Goal: Communication & Community: Answer question/provide support

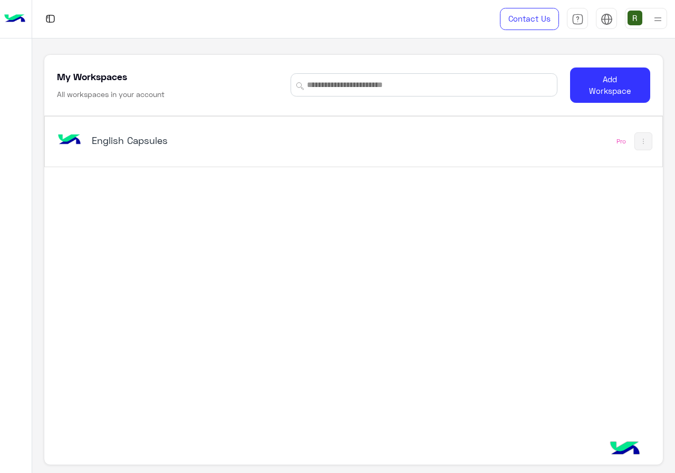
click at [202, 165] on div "English Capsules Pro" at bounding box center [353, 142] width 617 height 50
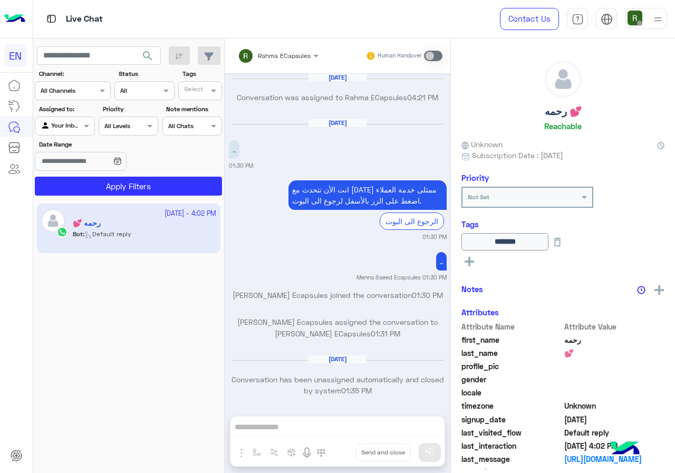
scroll to position [672, 0]
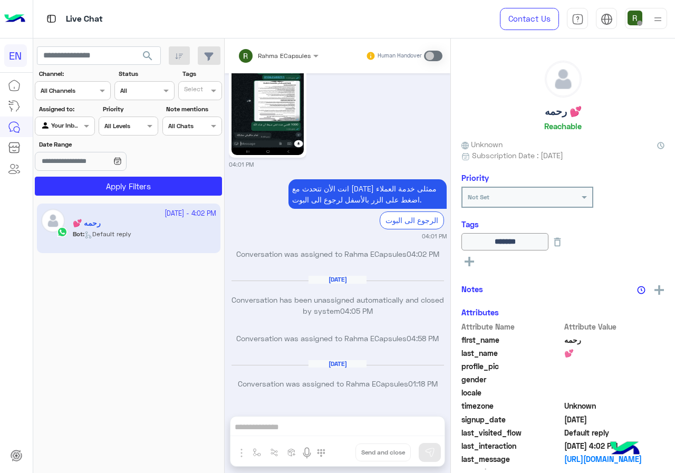
click at [88, 93] on div at bounding box center [72, 89] width 75 height 10
click at [91, 133] on div "WhatsApp" at bounding box center [73, 132] width 76 height 21
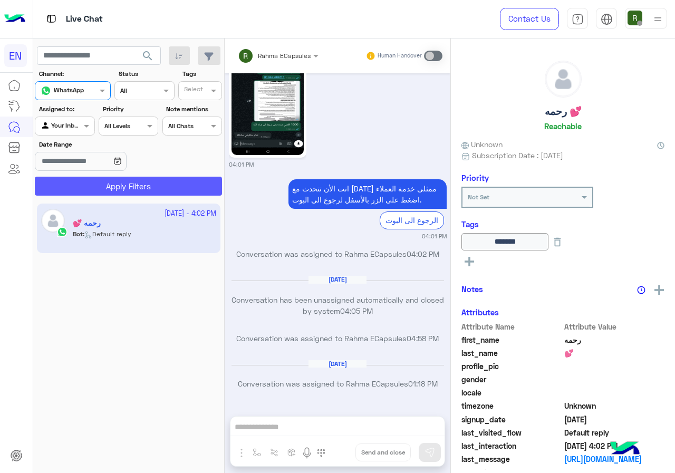
click at [97, 178] on button "Apply Filters" at bounding box center [128, 186] width 187 height 19
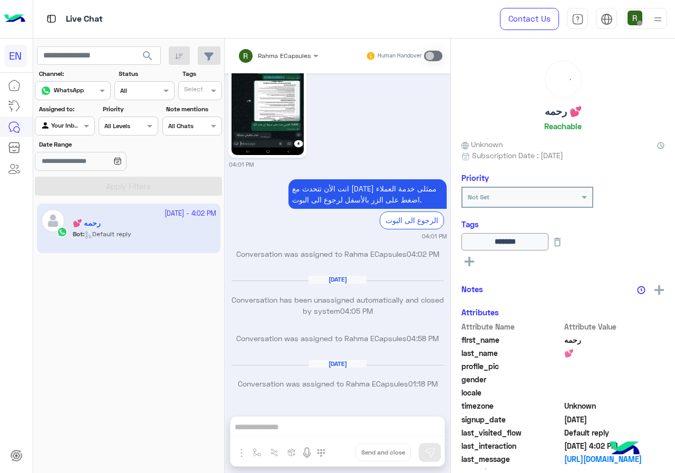
click at [70, 126] on div at bounding box center [64, 125] width 59 height 10
click at [69, 204] on b "Your Team" at bounding box center [69, 207] width 36 height 9
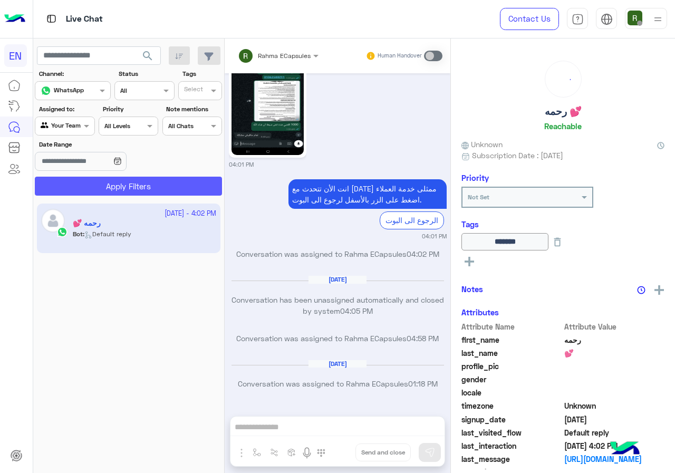
click at [93, 188] on button "Apply Filters" at bounding box center [128, 186] width 187 height 19
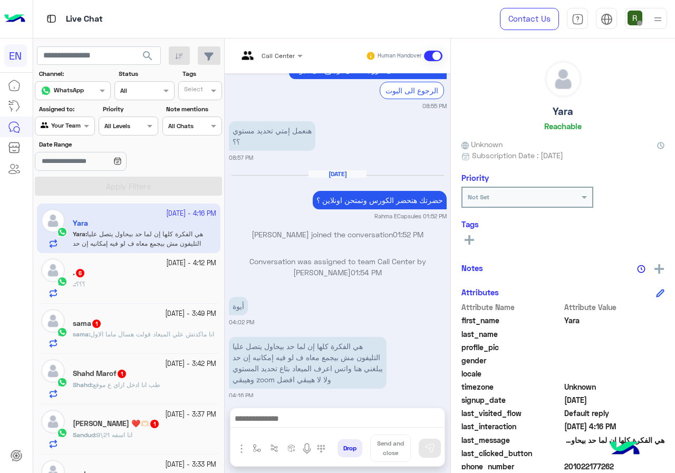
scroll to position [625, 0]
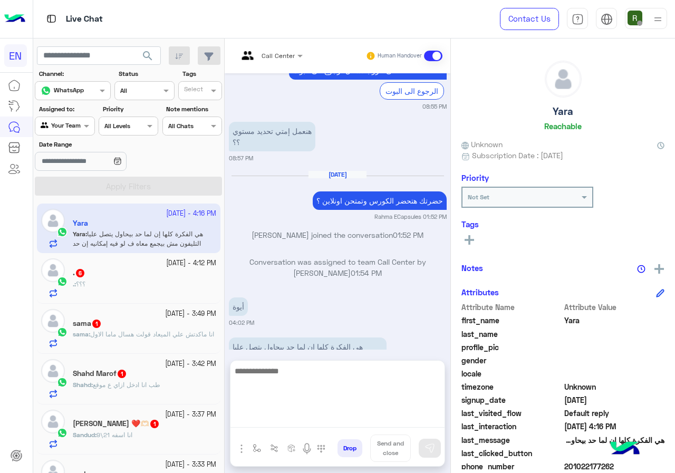
click at [329, 420] on textarea at bounding box center [338, 396] width 214 height 63
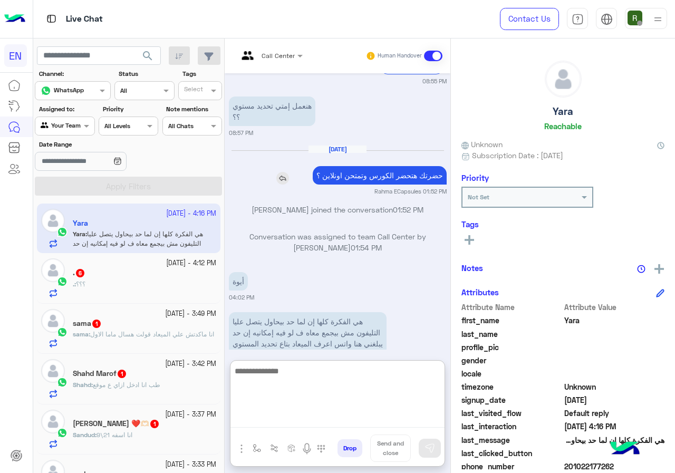
scroll to position [673, 0]
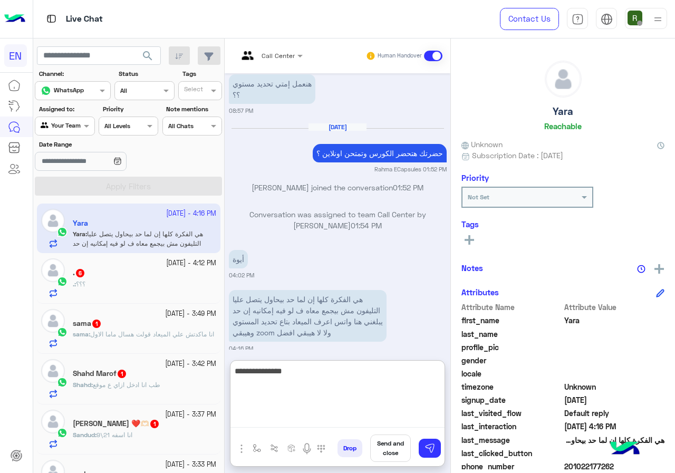
drag, startPoint x: 605, startPoint y: 276, endPoint x: 311, endPoint y: 380, distance: 312.2
click at [311, 380] on textarea "**********" at bounding box center [338, 396] width 214 height 63
drag, startPoint x: 493, startPoint y: 328, endPoint x: 270, endPoint y: 375, distance: 227.6
click at [270, 375] on textarea "**********" at bounding box center [338, 396] width 214 height 63
type textarea "**********"
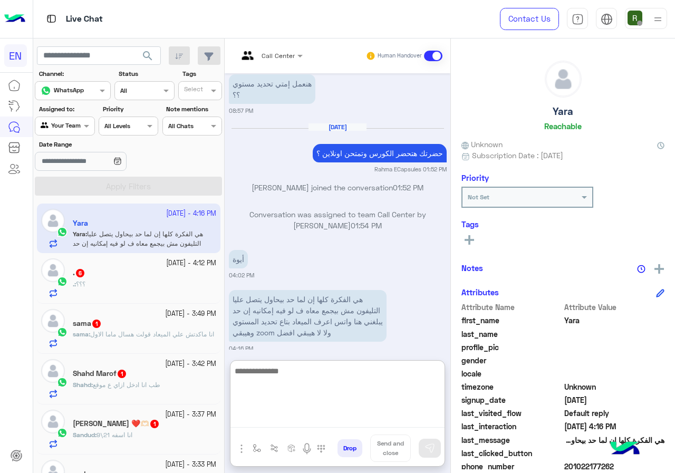
scroll to position [724, 0]
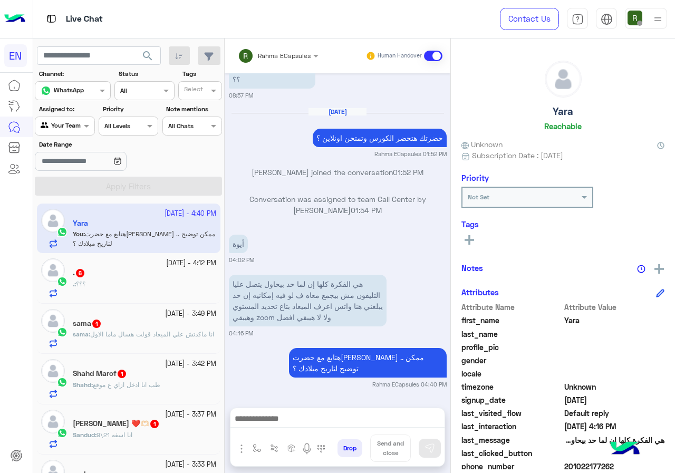
click at [157, 302] on div "[DATE] - 4:12 PM . 6 . : ؟؟؟" at bounding box center [129, 278] width 184 height 50
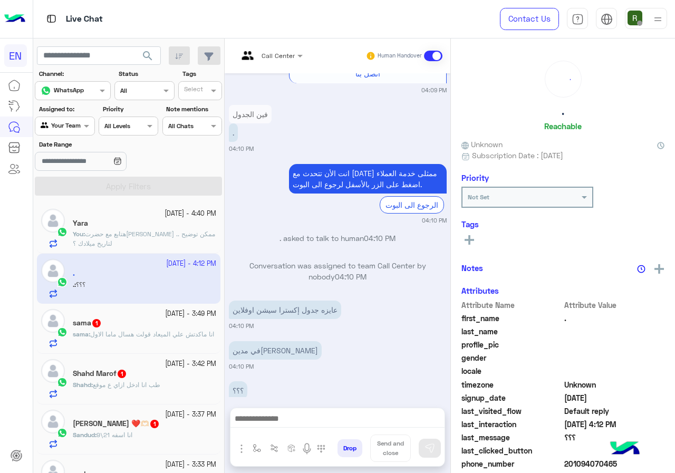
scroll to position [92, 0]
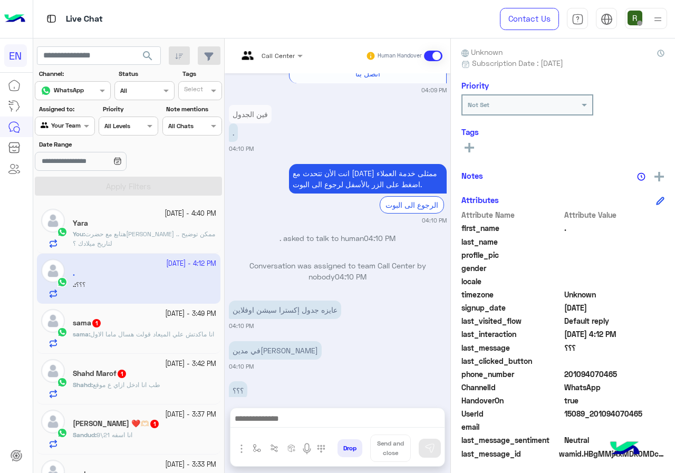
drag, startPoint x: 566, startPoint y: 372, endPoint x: 616, endPoint y: 370, distance: 50.1
click at [616, 370] on span "201094070465" at bounding box center [615, 374] width 101 height 11
click at [466, 143] on icon at bounding box center [469, 147] width 9 height 9
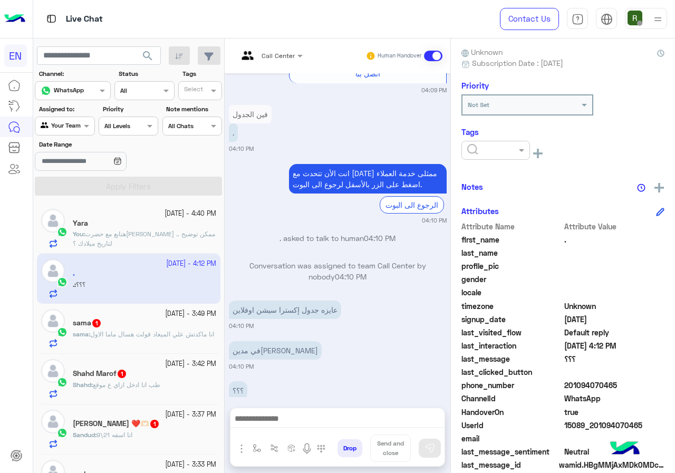
click at [479, 149] on input "text" at bounding box center [483, 149] width 32 height 9
click at [487, 170] on div "Solved" at bounding box center [496, 176] width 69 height 20
click at [512, 174] on div ". Reachable Unknown Subscription Date : [DATE] Priority Not Set Tags × Solved S…" at bounding box center [563, 254] width 224 height 431
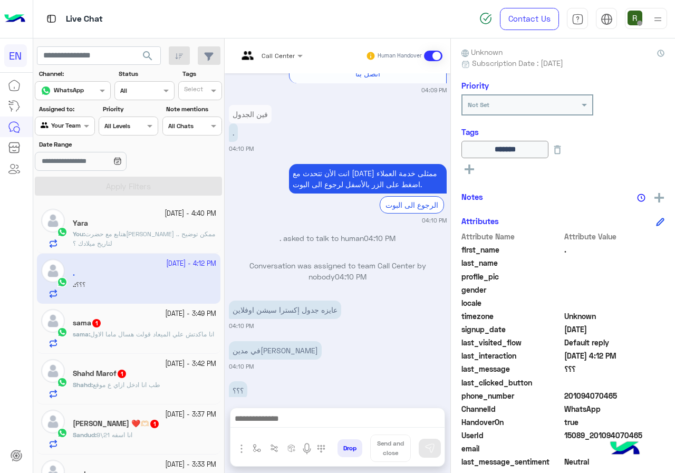
click at [113, 331] on span "انا ماكدتش علي الميعاد قولت هسال ماما الاول" at bounding box center [152, 334] width 124 height 8
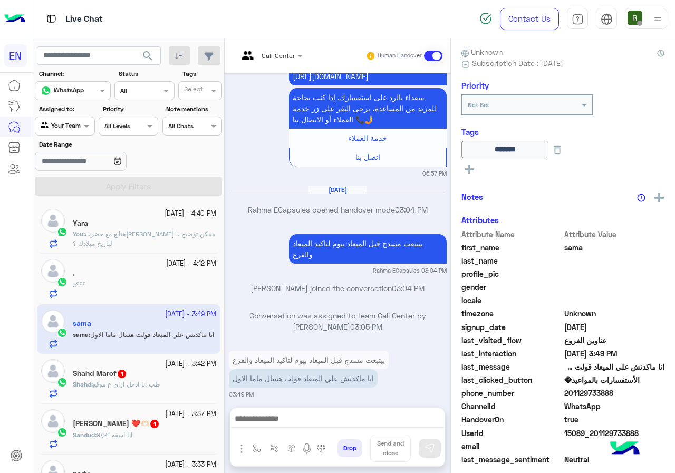
scroll to position [114, 0]
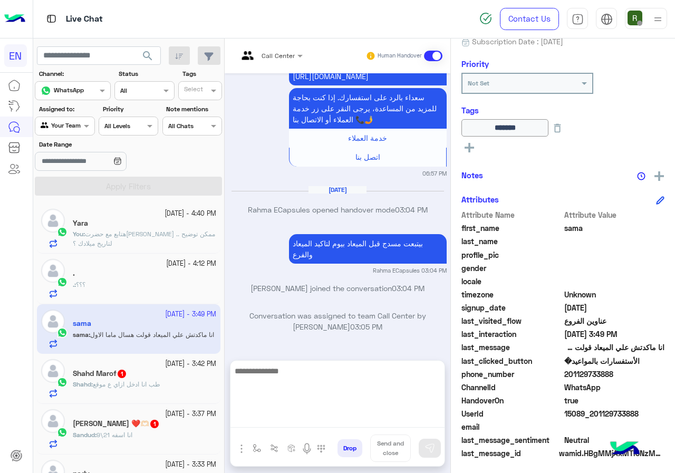
click at [271, 415] on textarea at bounding box center [338, 396] width 214 height 63
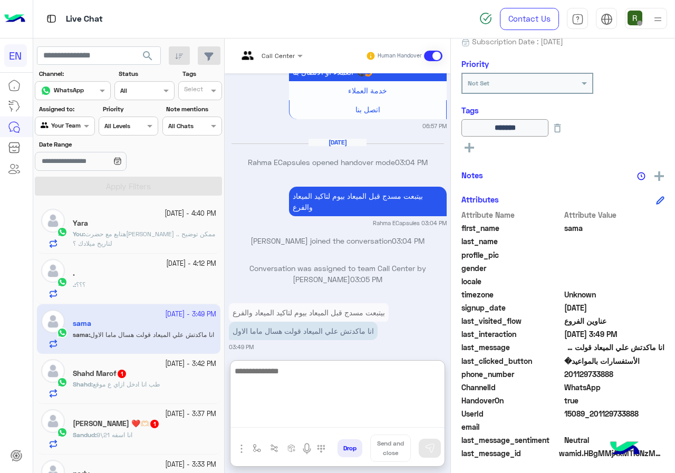
click at [328, 379] on textarea at bounding box center [338, 396] width 214 height 63
click at [321, 374] on textarea at bounding box center [338, 396] width 214 height 63
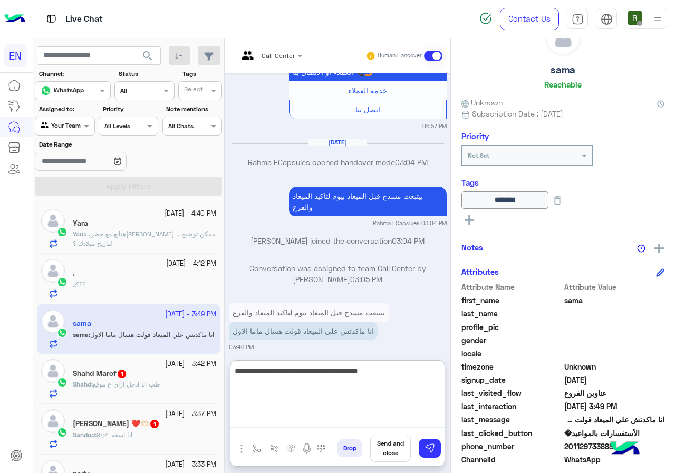
scroll to position [0, 0]
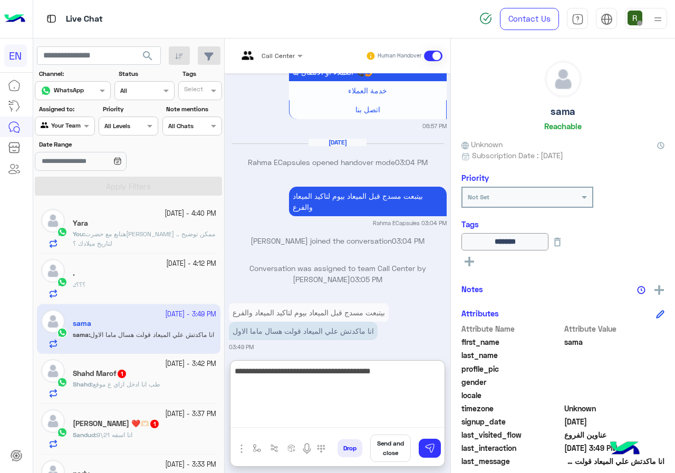
type textarea "**********"
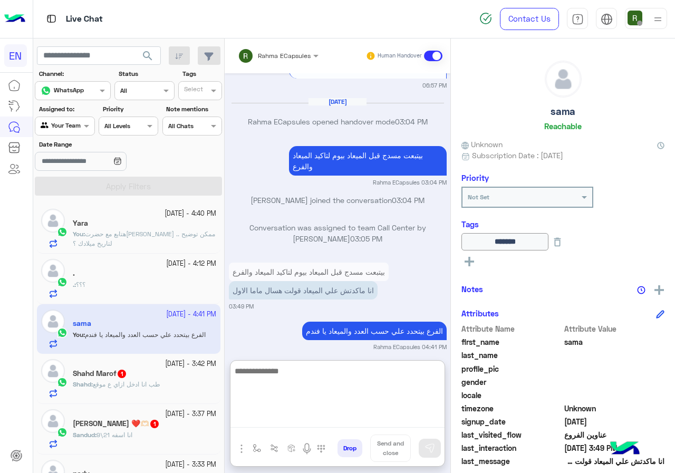
click at [275, 383] on textarea at bounding box center [338, 396] width 214 height 63
type textarea "**********"
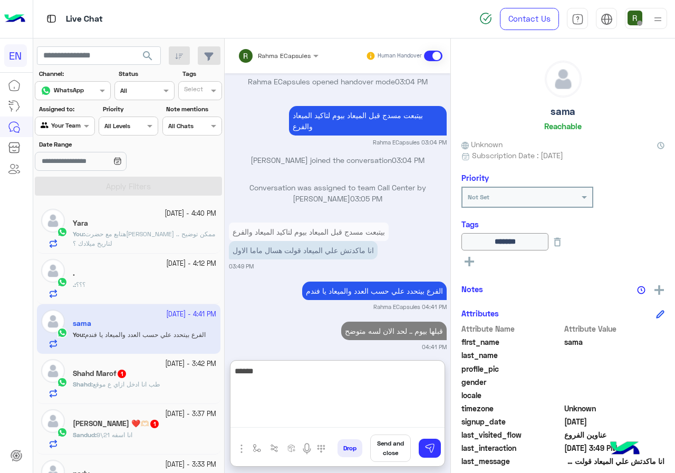
type textarea "******"
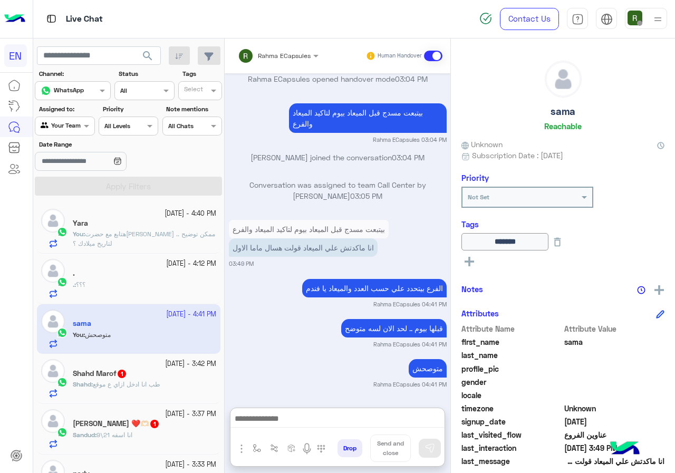
click at [130, 385] on span "طب انا ادخل ازاي ع موقع" at bounding box center [127, 384] width 68 height 8
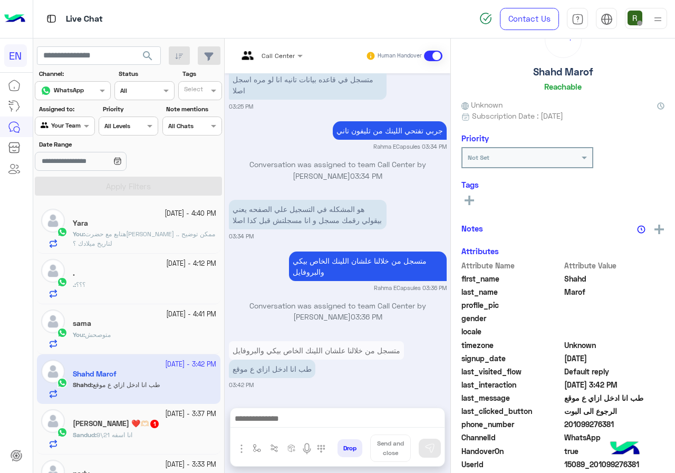
scroll to position [92, 0]
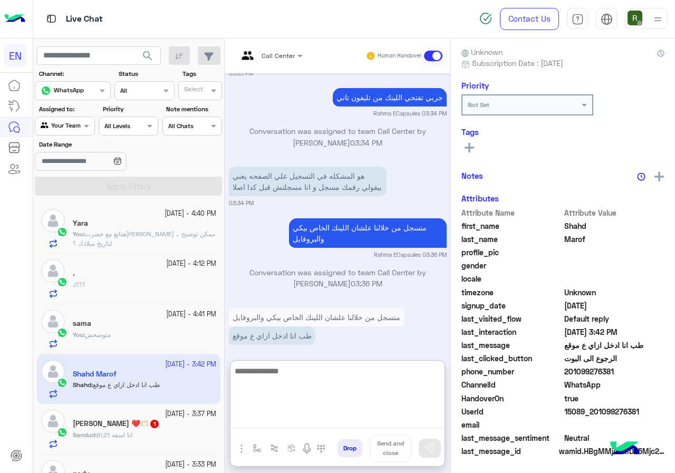
click at [342, 423] on textarea at bounding box center [338, 396] width 214 height 63
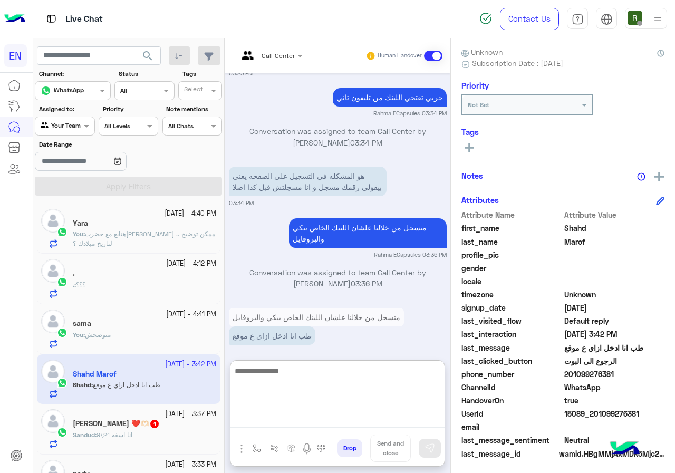
scroll to position [784, 0]
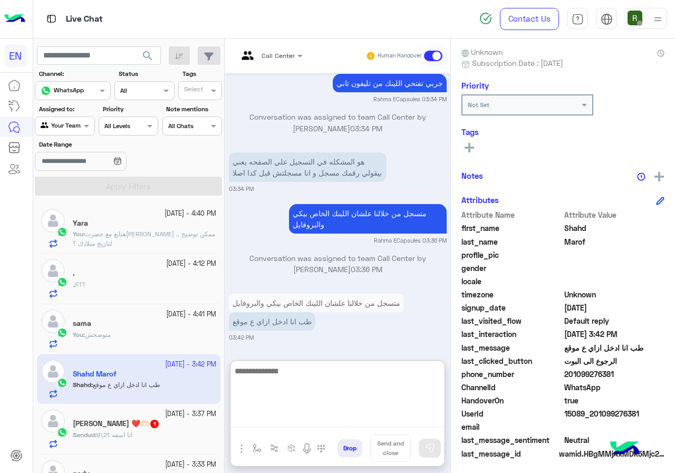
click at [346, 371] on textarea at bounding box center [338, 396] width 214 height 63
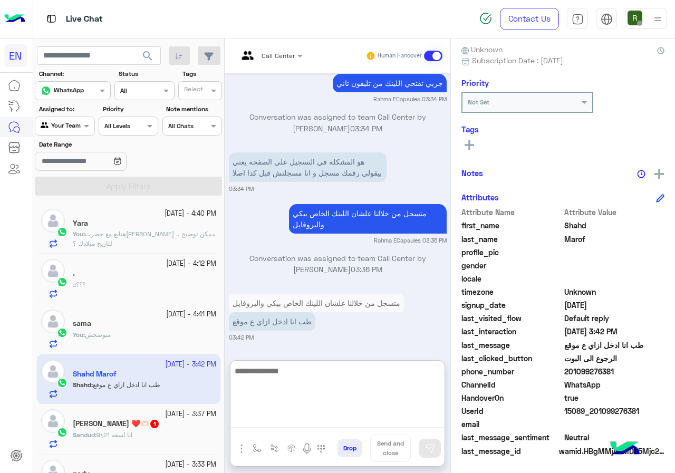
click at [333, 387] on textarea at bounding box center [338, 396] width 214 height 63
type textarea "**********"
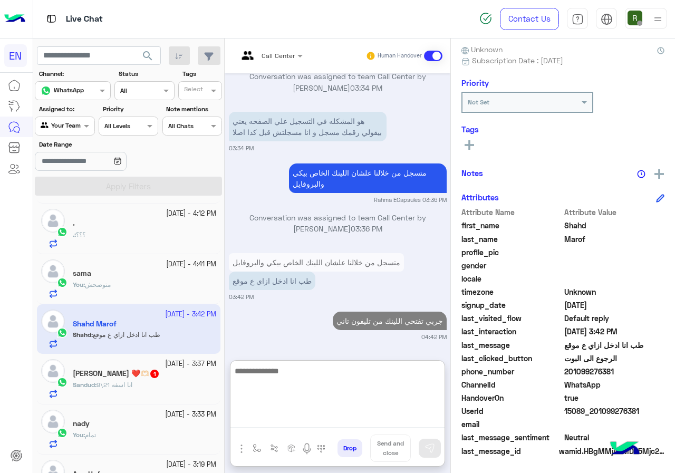
scroll to position [106, 0]
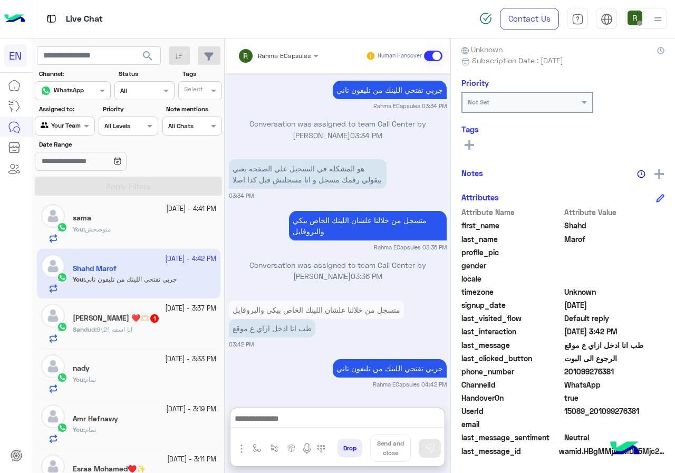
click at [113, 323] on div "[PERSON_NAME] ❤️🫶🏻 1" at bounding box center [145, 319] width 144 height 11
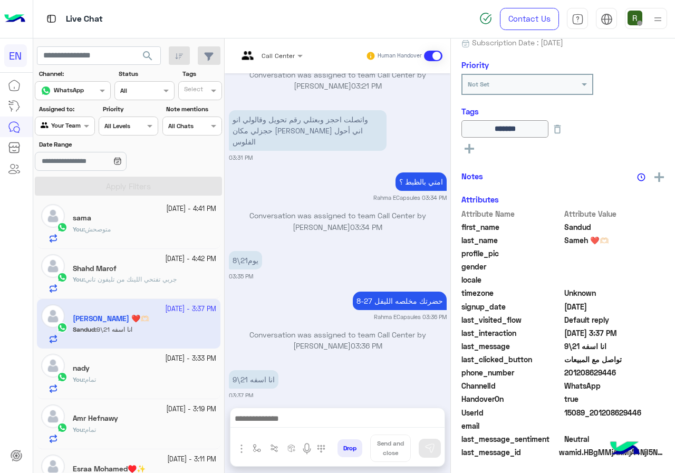
scroll to position [114, 0]
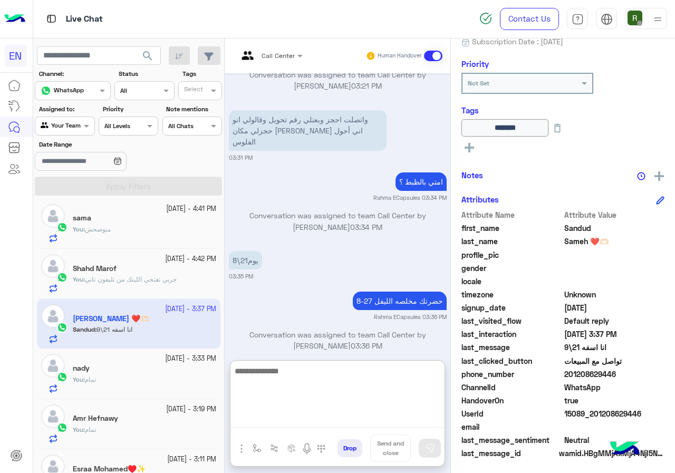
click at [349, 417] on textarea at bounding box center [338, 396] width 214 height 63
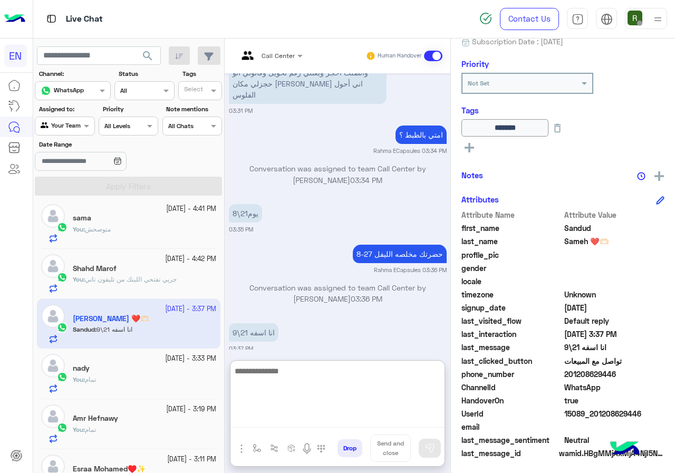
click at [315, 383] on textarea at bounding box center [338, 396] width 214 height 63
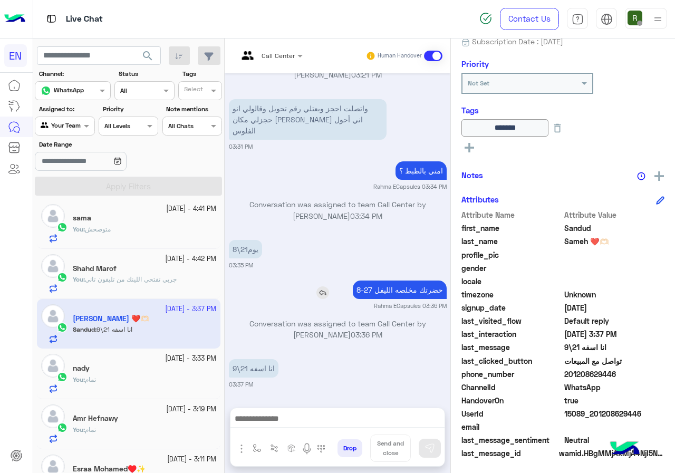
click at [409, 281] on p "حضرتك مخلصه الليفل 27-8" at bounding box center [400, 290] width 94 height 18
click at [409, 247] on div "[DATE] احنا الأن خارج مواعيد العمل سيتم التواصل معك خلال 24 ساعة.😊 اهلا بيك طال…" at bounding box center [338, 235] width 226 height 324
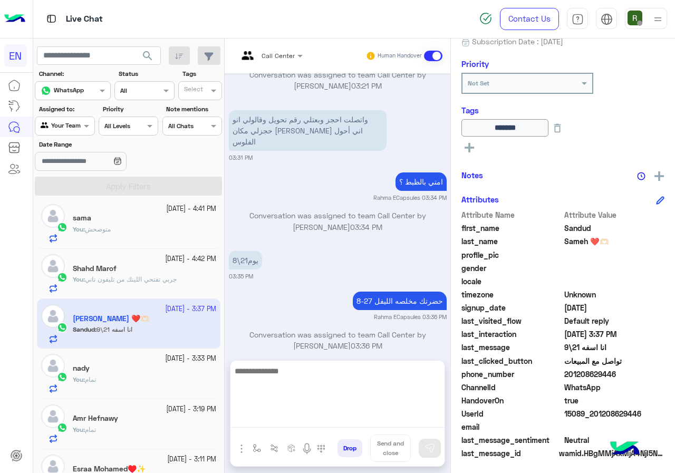
click at [329, 425] on textarea at bounding box center [338, 396] width 214 height 63
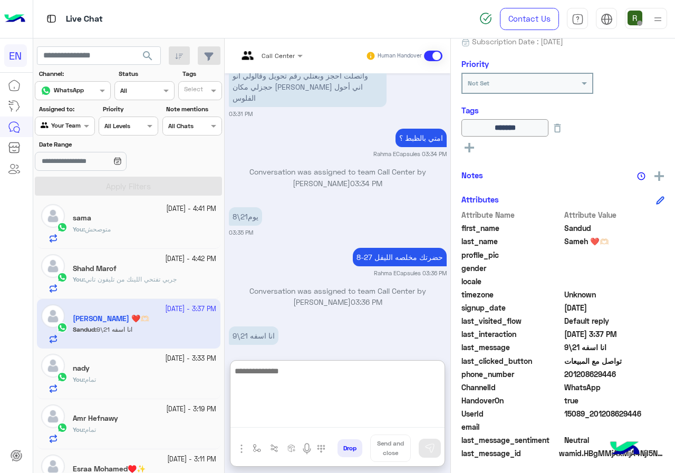
scroll to position [779, 0]
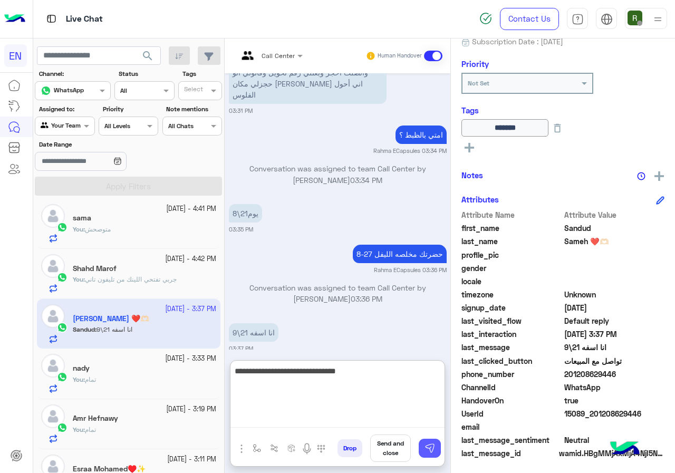
type textarea "**********"
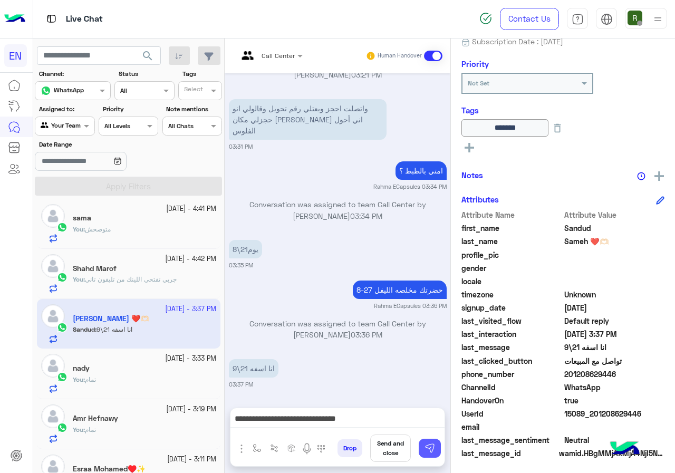
click at [435, 445] on button at bounding box center [430, 448] width 22 height 19
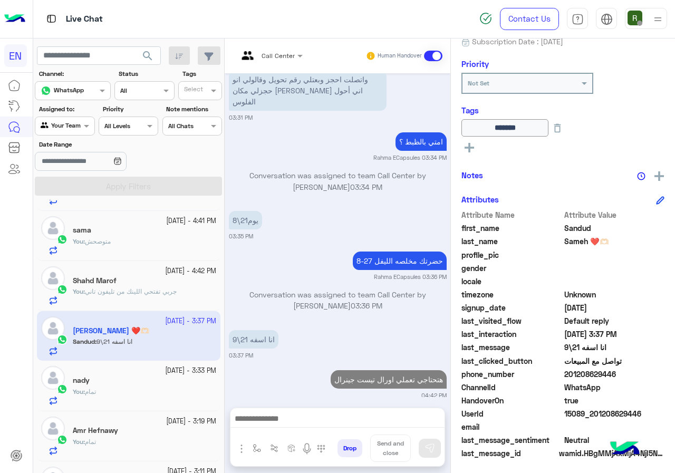
scroll to position [0, 0]
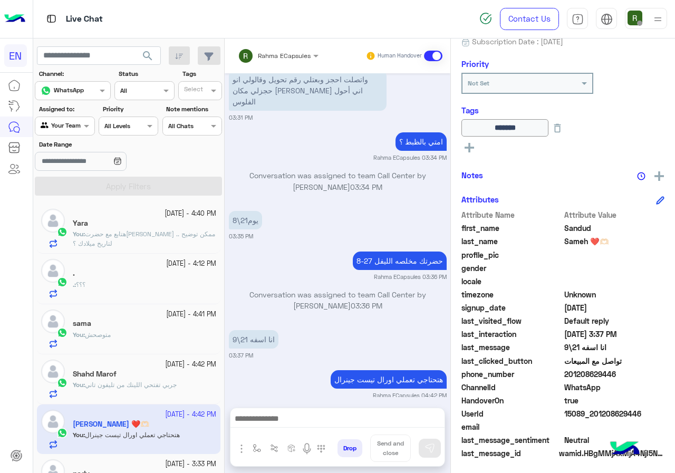
click at [116, 275] on div "." at bounding box center [145, 274] width 144 height 11
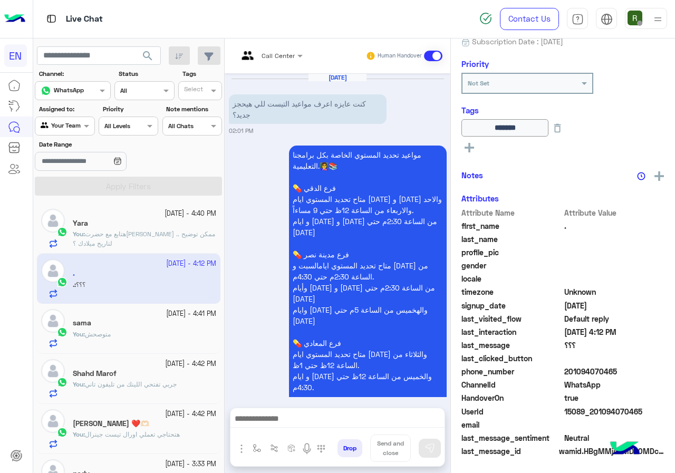
scroll to position [976, 0]
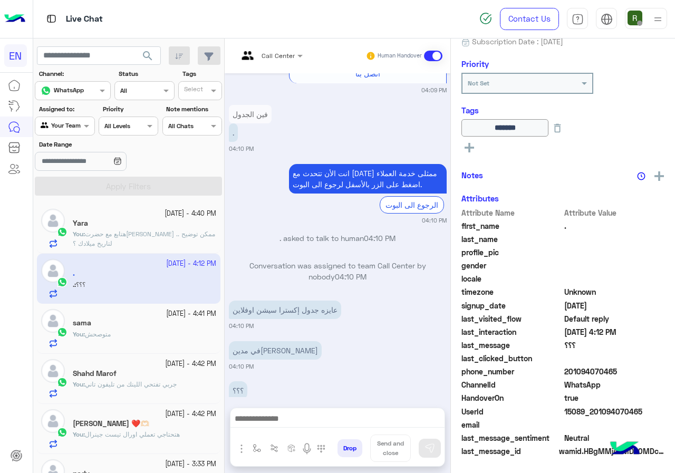
click at [61, 124] on input "text" at bounding box center [53, 124] width 24 height 9
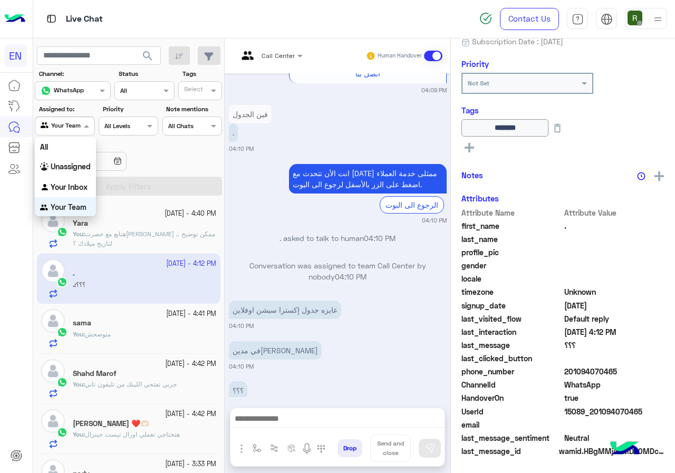
scroll to position [1, 0]
click at [69, 192] on div "Your Inbox" at bounding box center [65, 187] width 61 height 21
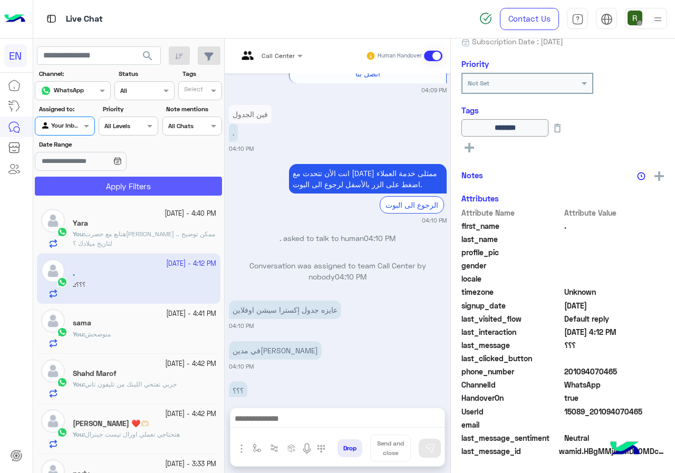
click at [93, 187] on button "Apply Filters" at bounding box center [128, 186] width 187 height 19
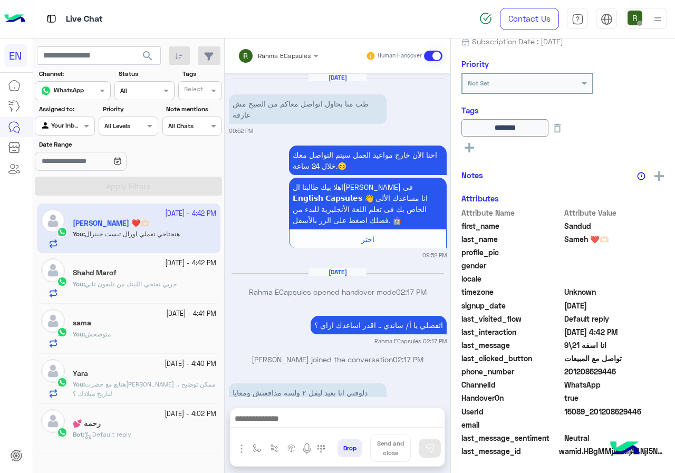
scroll to position [647, 0]
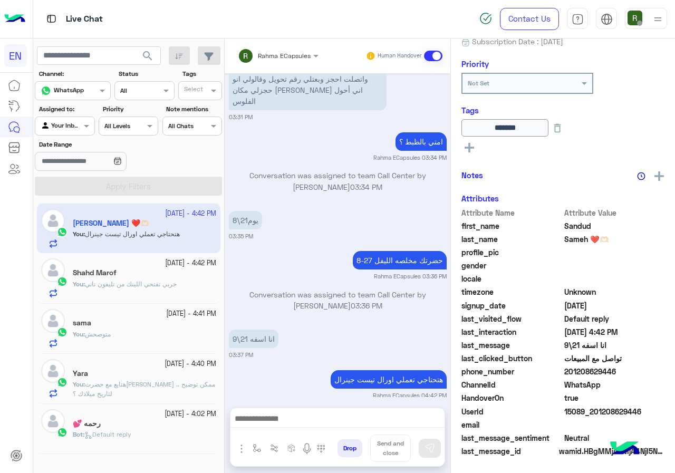
click at [255, 65] on div at bounding box center [248, 55] width 20 height 21
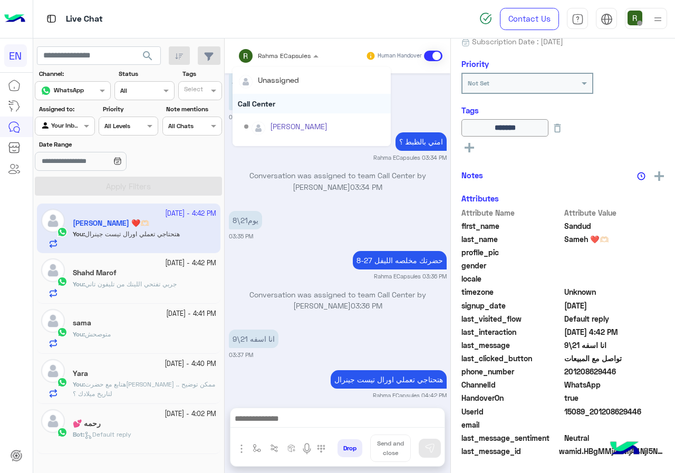
click at [261, 102] on div "Call Center" at bounding box center [312, 104] width 158 height 20
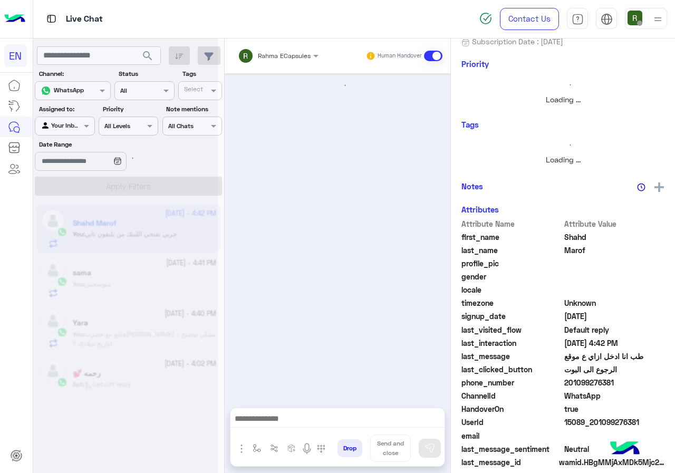
click at [278, 50] on input "text" at bounding box center [264, 54] width 53 height 9
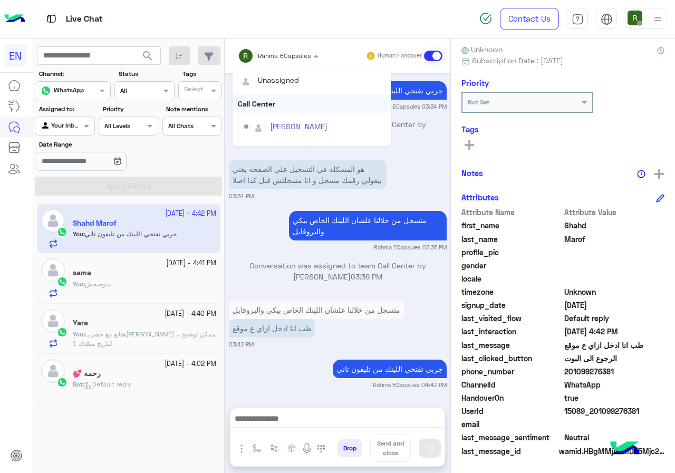
click at [268, 97] on div "Call Center" at bounding box center [312, 104] width 158 height 20
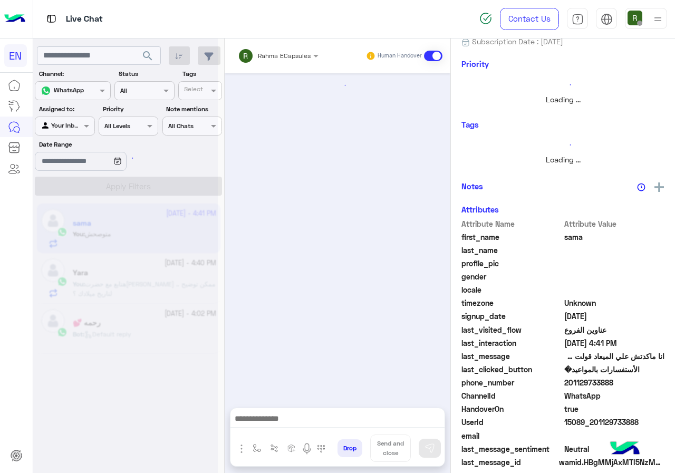
click at [273, 61] on div "Rahma ECapsules" at bounding box center [274, 55] width 73 height 21
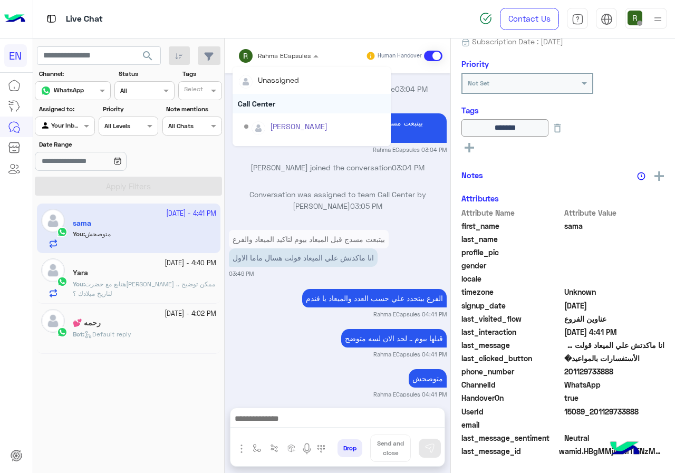
click at [272, 111] on div "Call Center" at bounding box center [312, 104] width 158 height 20
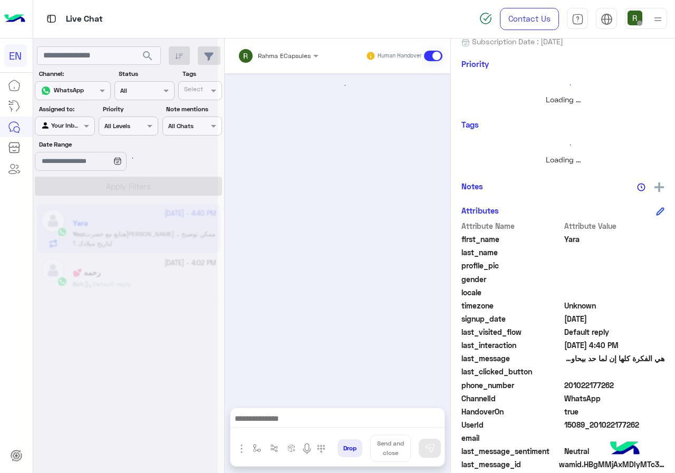
click at [273, 58] on input "text" at bounding box center [264, 54] width 53 height 9
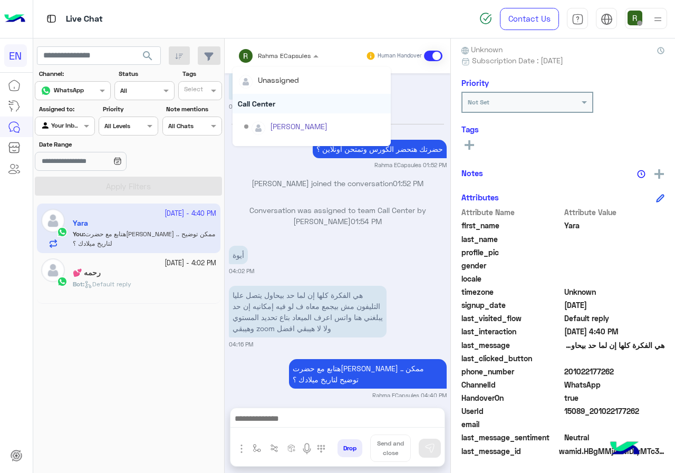
click at [273, 101] on div "Call Center" at bounding box center [312, 104] width 158 height 20
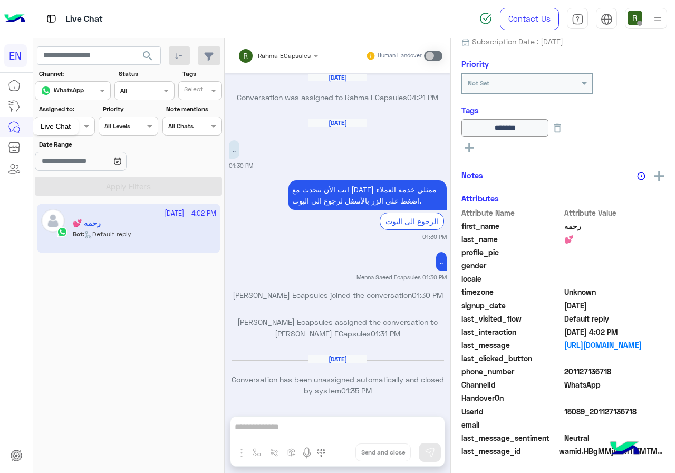
click at [75, 128] on div "Live Chat" at bounding box center [56, 126] width 46 height 17
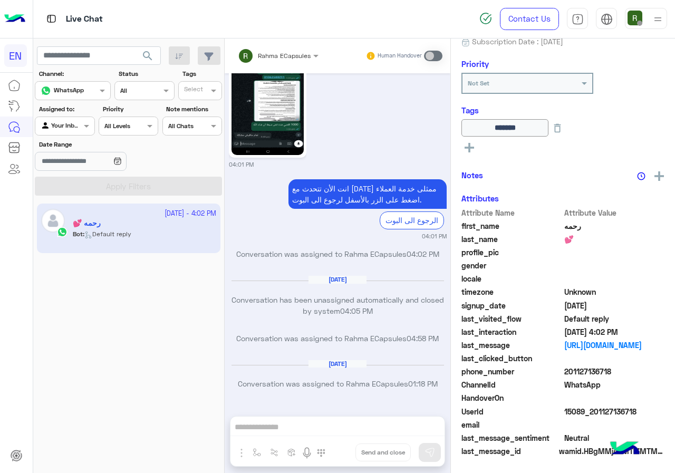
click at [84, 138] on section "Channel: Channel WhatsApp Status Channel All Tags Select Assigned to: Agent Fil…" at bounding box center [129, 132] width 176 height 127
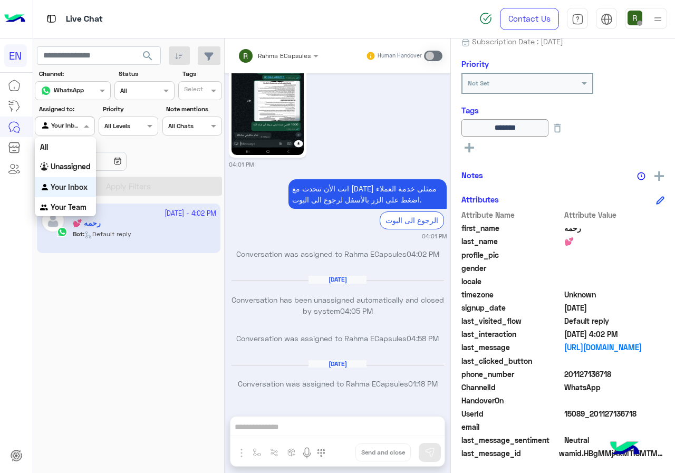
click at [84, 127] on span at bounding box center [87, 125] width 13 height 11
click at [90, 174] on div "Unassigned" at bounding box center [65, 167] width 61 height 21
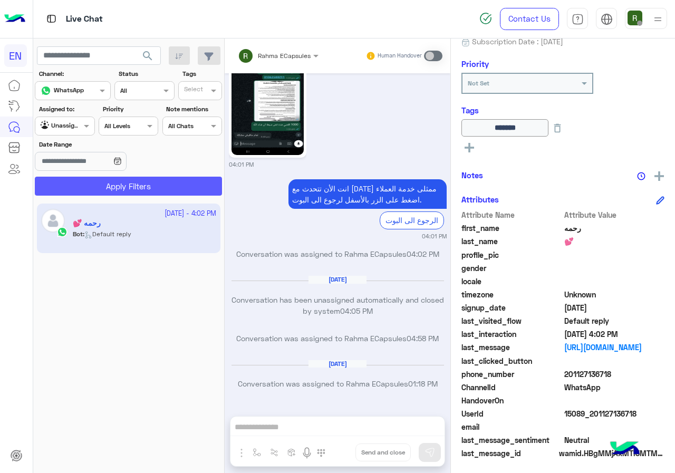
click at [101, 189] on button "Apply Filters" at bounding box center [128, 186] width 187 height 19
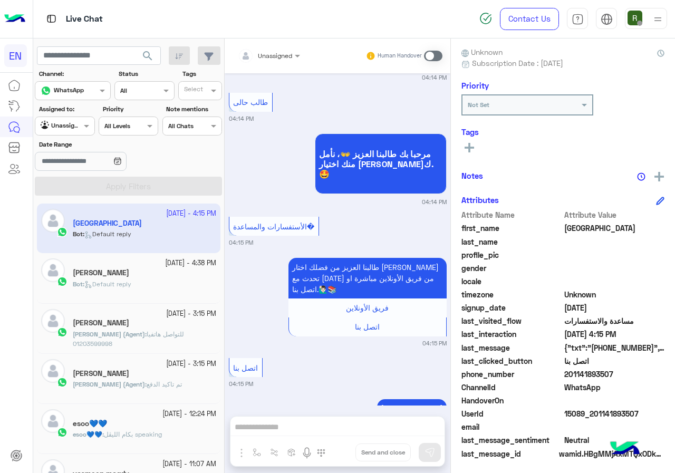
drag, startPoint x: 567, startPoint y: 374, endPoint x: 637, endPoint y: 379, distance: 70.4
click at [637, 379] on span "201141893507" at bounding box center [615, 374] width 101 height 11
copy span "01141893507"
click at [261, 63] on div "Unassigned" at bounding box center [265, 55] width 54 height 21
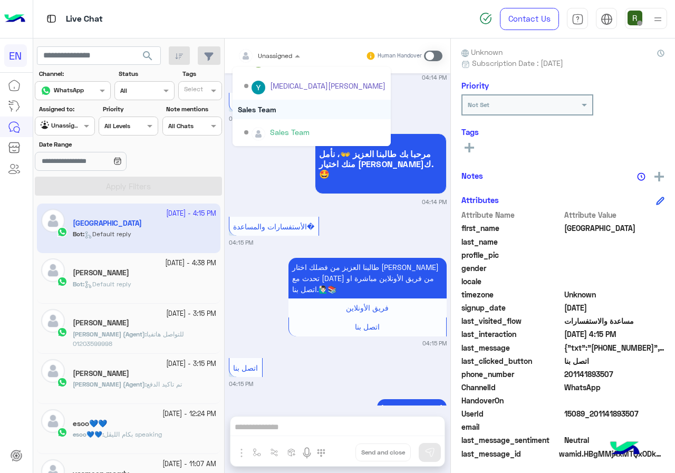
click at [314, 110] on div "Sales Team" at bounding box center [312, 110] width 158 height 20
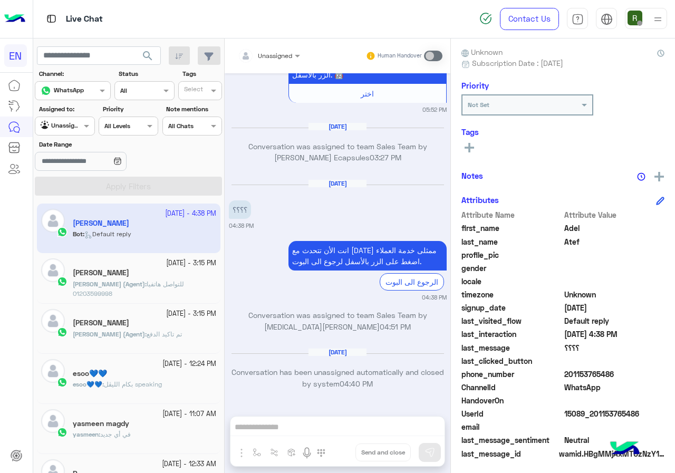
drag, startPoint x: 567, startPoint y: 371, endPoint x: 615, endPoint y: 374, distance: 47.6
click at [615, 374] on span "201153765486" at bounding box center [615, 374] width 101 height 11
copy span "01153765486"
click at [262, 66] on div "Unassigned Human Handover" at bounding box center [338, 56] width 226 height 35
click at [286, 50] on div at bounding box center [269, 54] width 73 height 10
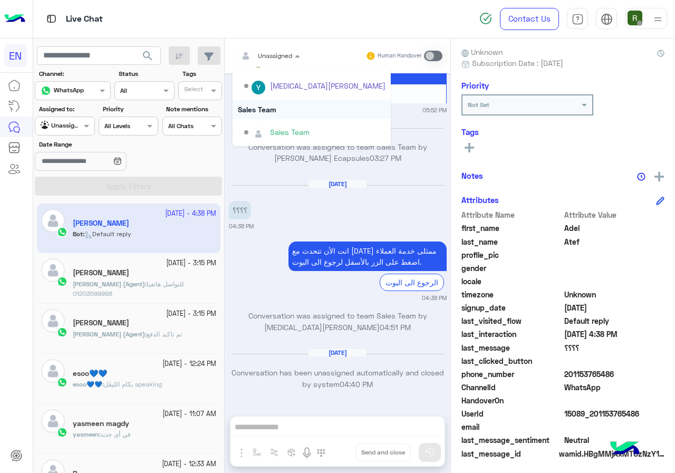
click at [291, 115] on div "Sales Team" at bounding box center [312, 110] width 158 height 20
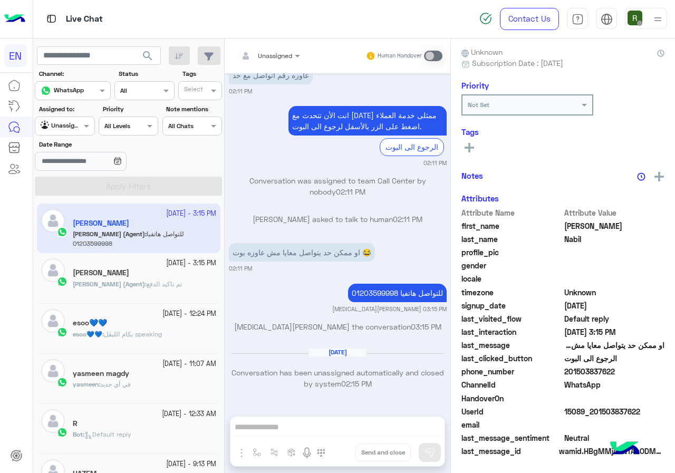
click at [46, 120] on input "text" at bounding box center [53, 124] width 24 height 9
click at [80, 183] on b "Your Inbox" at bounding box center [69, 187] width 37 height 9
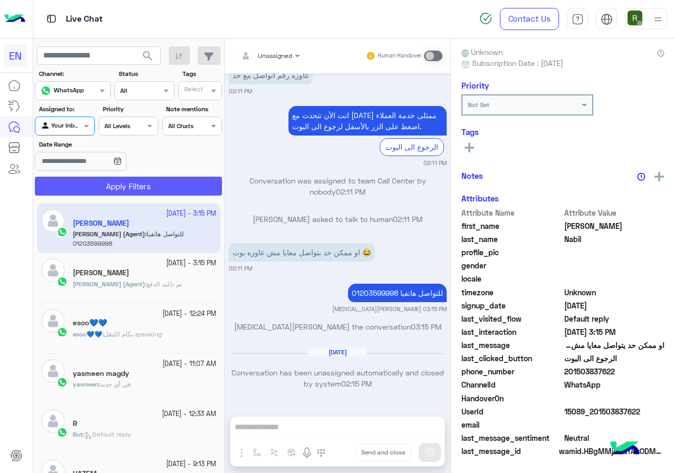
click at [98, 183] on button "Apply Filters" at bounding box center [128, 186] width 187 height 19
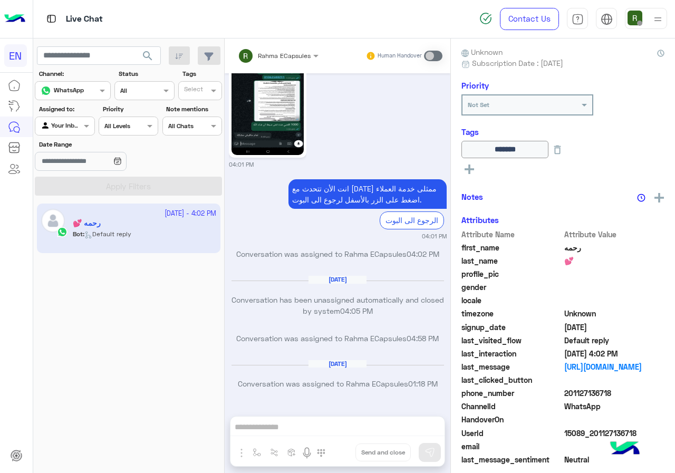
click at [61, 124] on input "text" at bounding box center [53, 124] width 24 height 9
click at [71, 206] on b "Your Team" at bounding box center [69, 207] width 36 height 9
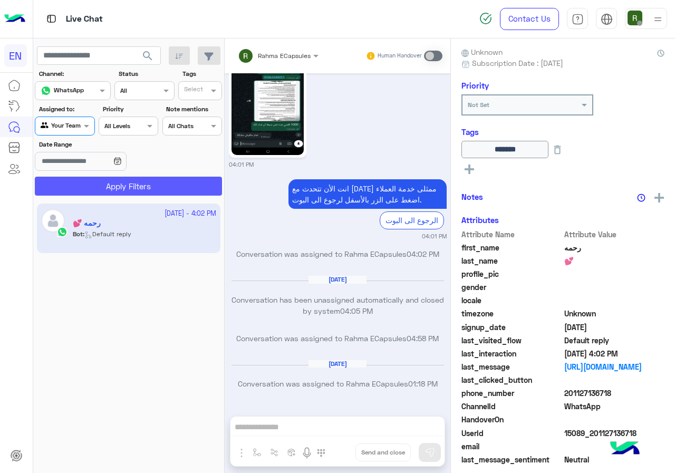
click at [96, 192] on button "Apply Filters" at bounding box center [128, 186] width 187 height 19
